Goal: Task Accomplishment & Management: Manage account settings

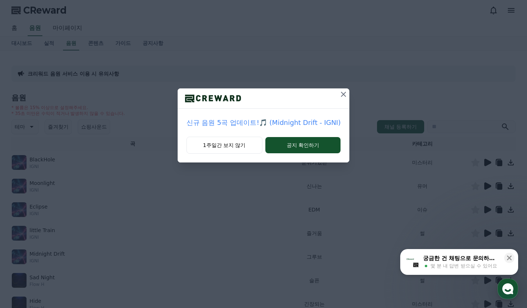
click at [341, 93] on icon at bounding box center [343, 94] width 5 height 5
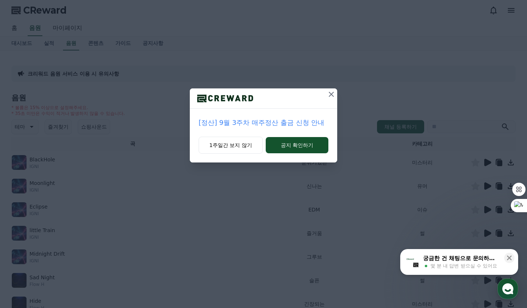
click at [331, 96] on icon at bounding box center [331, 94] width 9 height 9
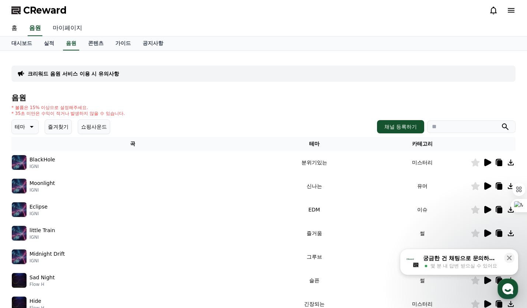
click at [67, 26] on link "마이페이지" at bounding box center [67, 28] width 41 height 15
select select "**********"
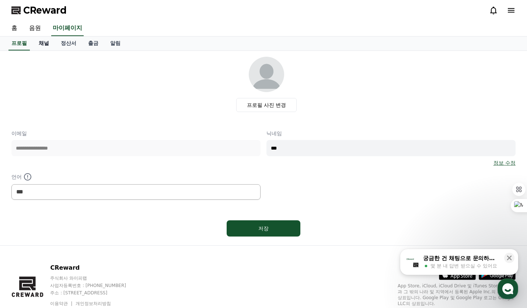
click at [43, 44] on link "채널" at bounding box center [44, 43] width 22 height 14
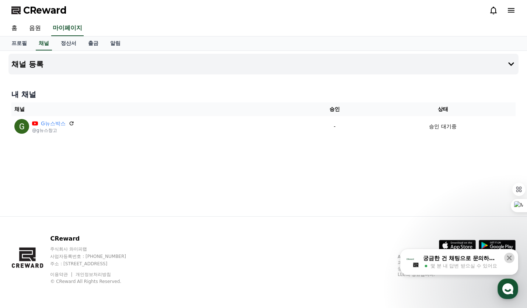
click at [510, 259] on icon at bounding box center [509, 258] width 5 height 5
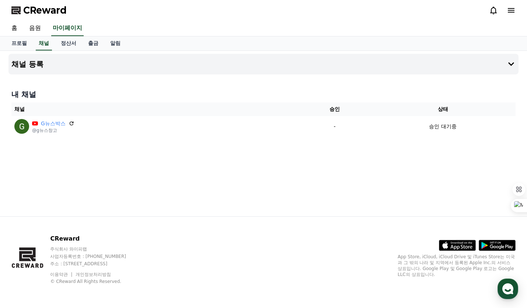
click at [26, 12] on span "CReward" at bounding box center [44, 10] width 43 height 12
